Goal: Task Accomplishment & Management: Use online tool/utility

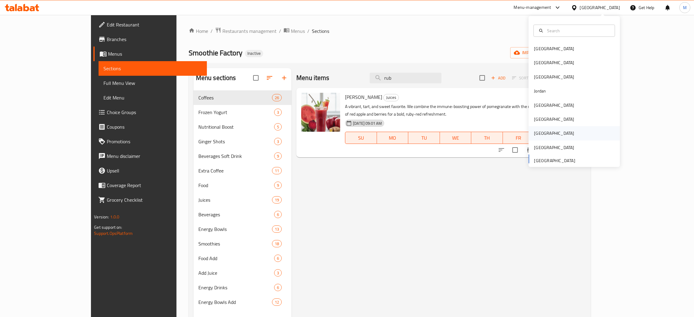
click at [534, 133] on div "[GEOGRAPHIC_DATA]" at bounding box center [554, 133] width 40 height 7
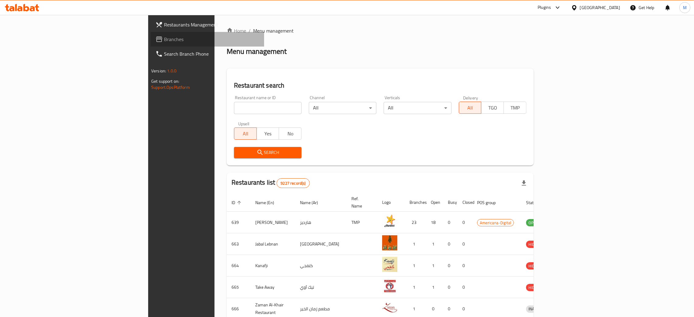
click at [164, 38] on span "Branches" at bounding box center [211, 39] width 95 height 7
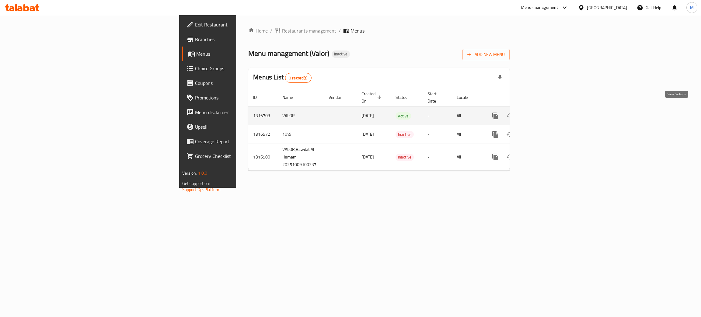
click at [543, 112] on icon "enhanced table" at bounding box center [538, 115] width 7 height 7
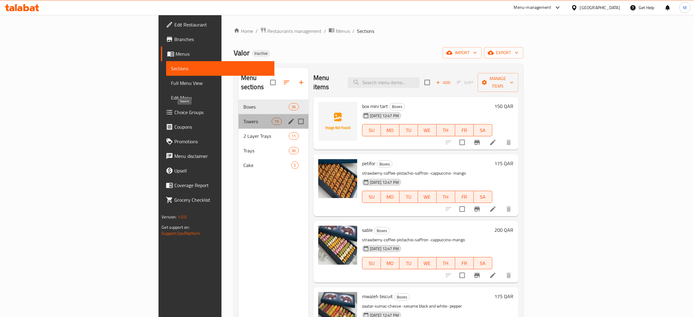
click at [243, 118] on span "Towers" at bounding box center [257, 121] width 29 height 7
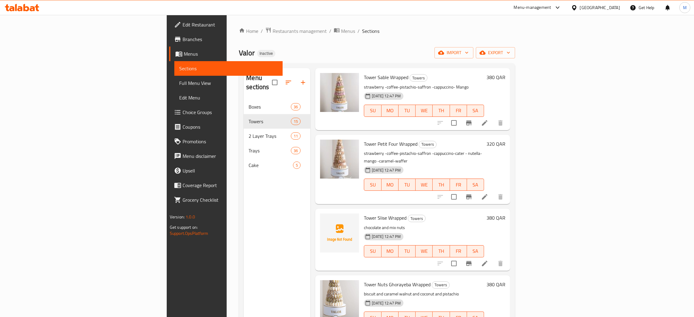
scroll to position [502, 0]
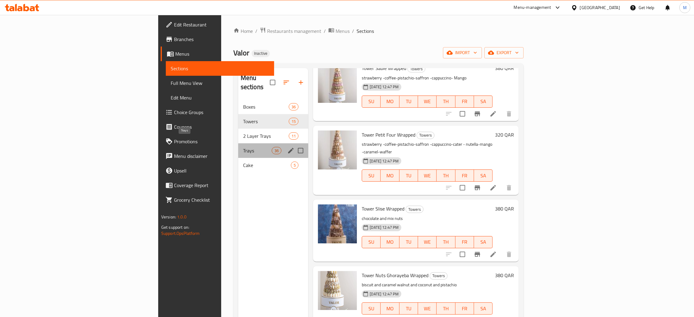
click at [243, 147] on span "Trays" at bounding box center [257, 150] width 29 height 7
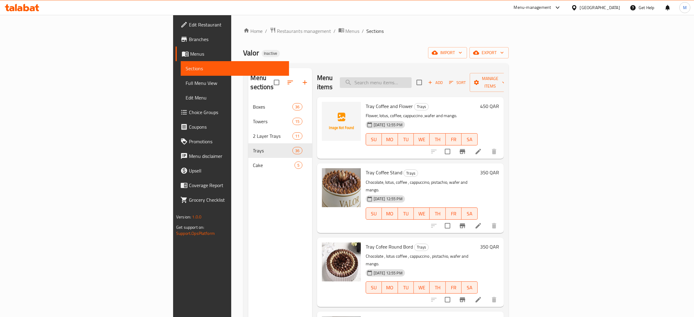
click at [411, 77] on input "search" at bounding box center [376, 82] width 72 height 11
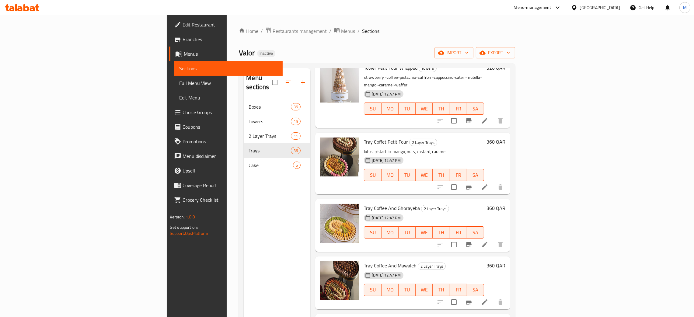
scroll to position [639, 0]
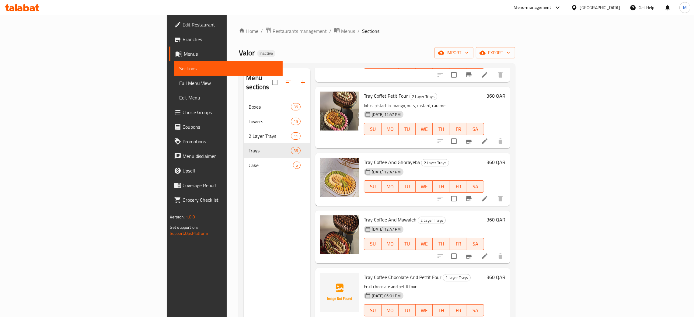
type input "coff"
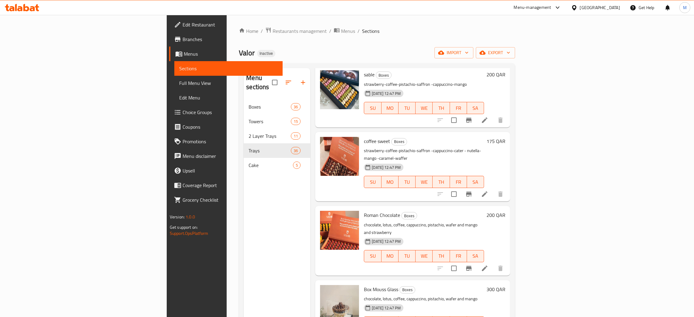
scroll to position [0, 0]
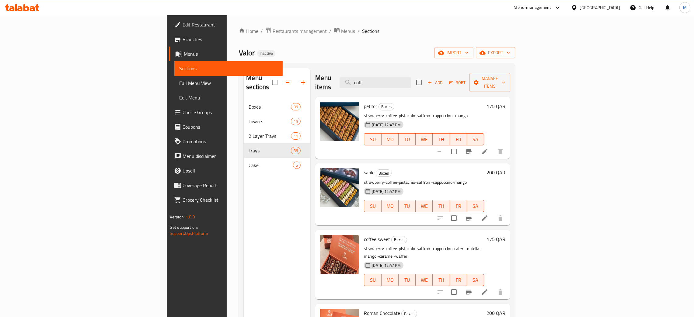
drag, startPoint x: 430, startPoint y: 78, endPoint x: 399, endPoint y: 72, distance: 31.6
click at [399, 72] on div "Menu items coff Add Sort Manage items" at bounding box center [412, 82] width 195 height 29
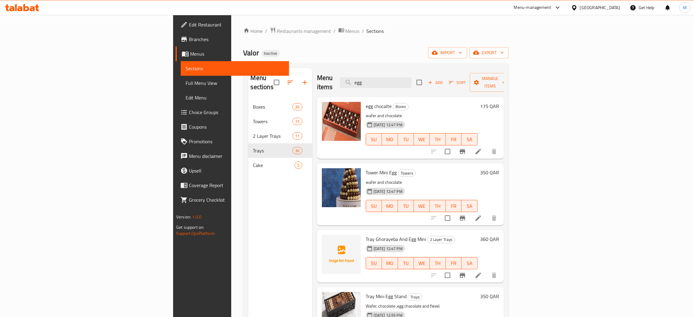
type input "egg"
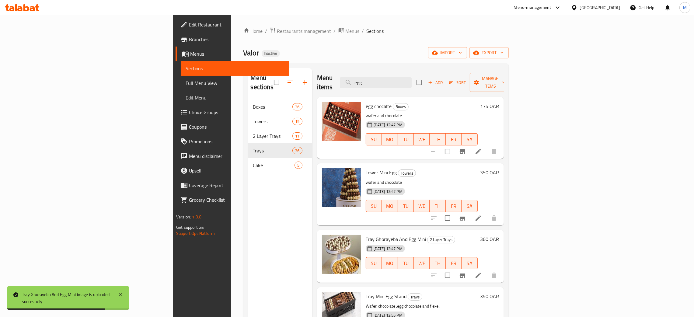
drag, startPoint x: 440, startPoint y: 79, endPoint x: 386, endPoint y: 62, distance: 57.1
click at [366, 69] on div "Menu items egg Add Sort Manage items" at bounding box center [410, 82] width 187 height 29
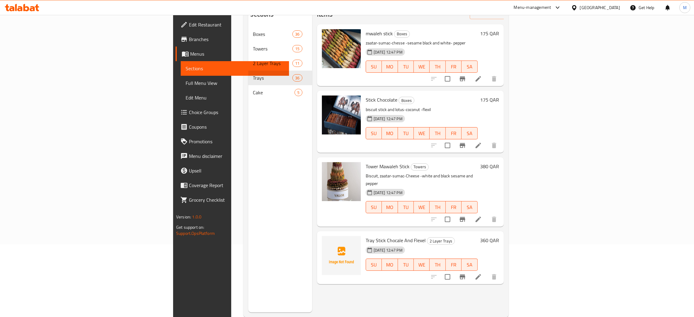
scroll to position [86, 0]
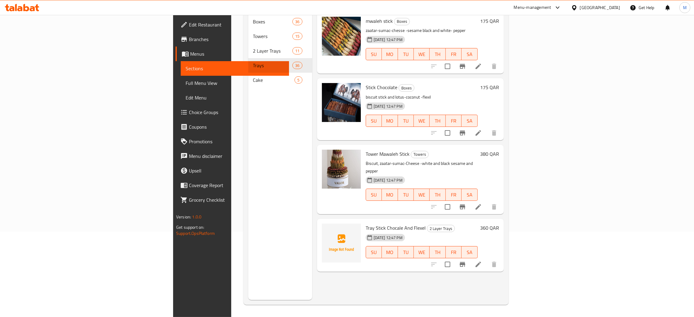
type input "tic"
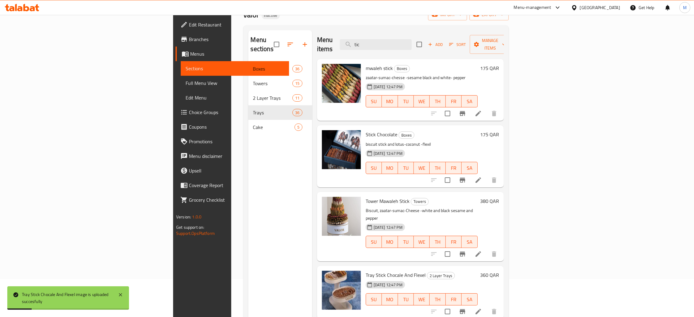
scroll to position [0, 0]
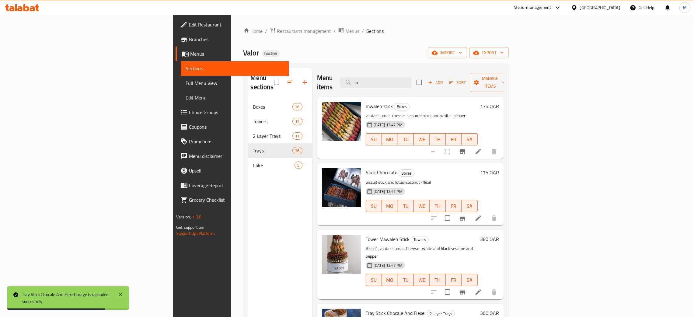
drag, startPoint x: 434, startPoint y: 83, endPoint x: 397, endPoint y: 74, distance: 37.3
click at [397, 74] on div "Menu items tic Add Sort Manage items" at bounding box center [410, 82] width 187 height 29
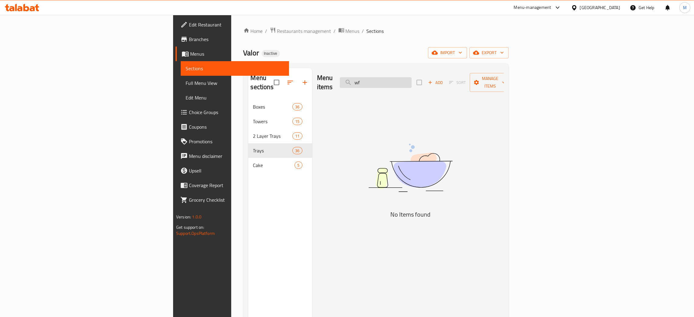
click at [411, 77] on input "wf" at bounding box center [376, 82] width 72 height 11
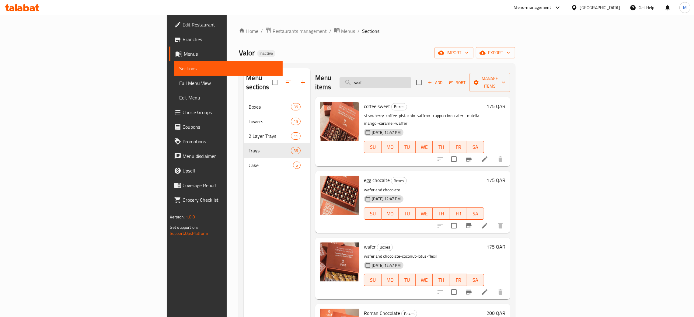
click at [411, 79] on input "waf" at bounding box center [375, 82] width 72 height 11
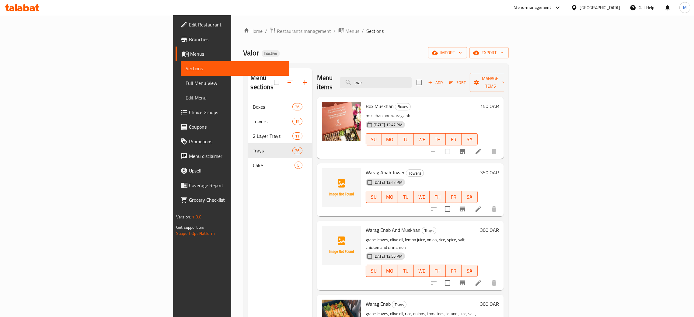
type input "war"
click at [186, 82] on span "Full Menu View" at bounding box center [235, 82] width 99 height 7
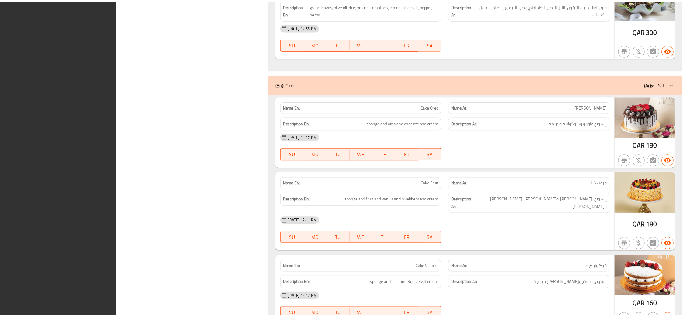
scroll to position [7833, 0]
